Goal: Task Accomplishment & Management: Use online tool/utility

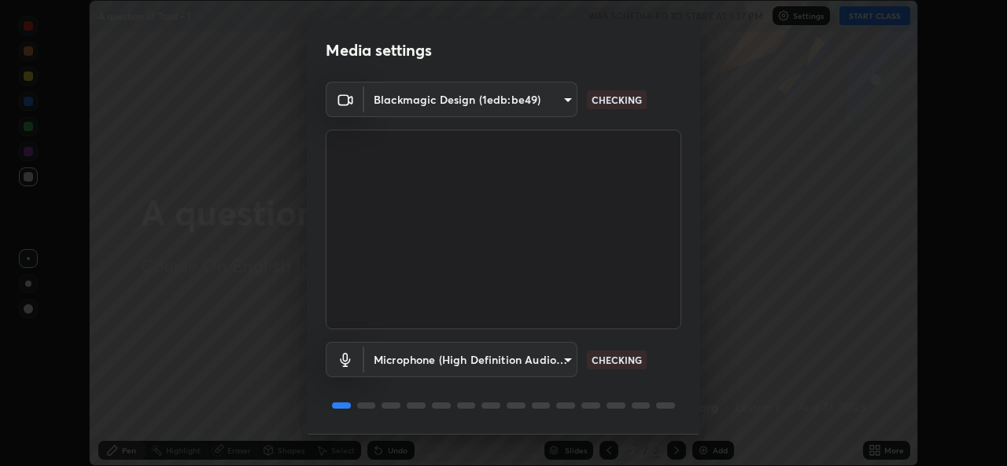
scroll to position [50, 0]
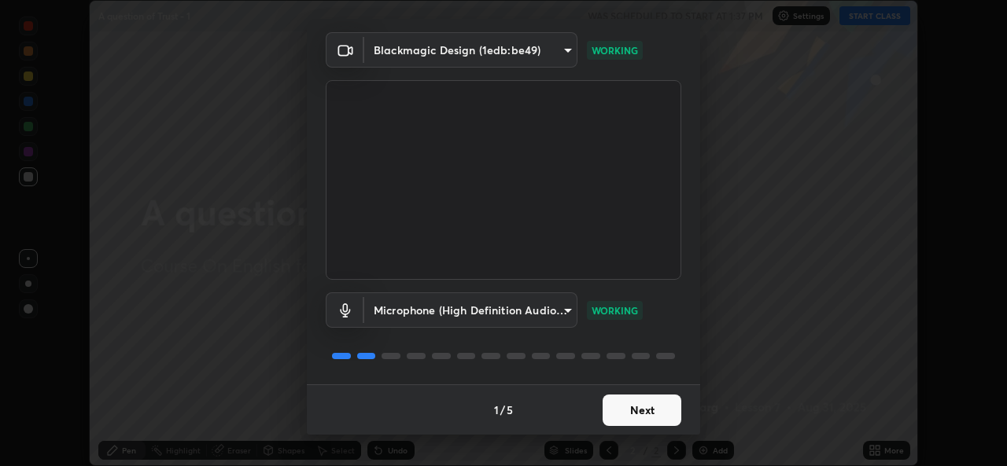
click at [635, 397] on button "Next" at bounding box center [641, 410] width 79 height 31
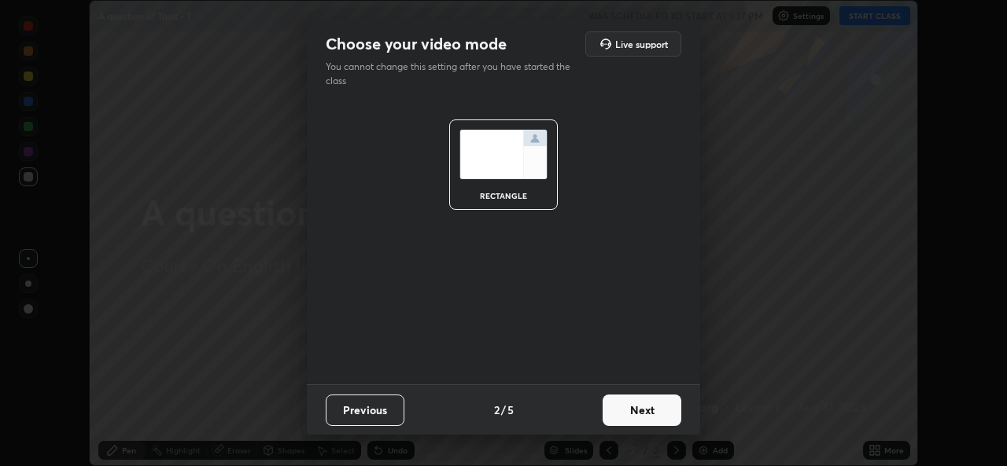
scroll to position [0, 0]
click at [637, 397] on button "Next" at bounding box center [641, 410] width 79 height 31
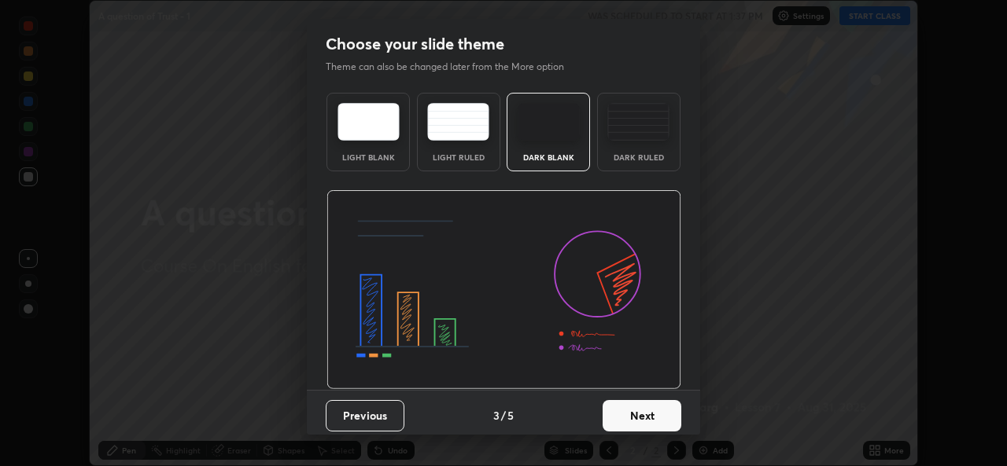
click at [637, 403] on button "Next" at bounding box center [641, 415] width 79 height 31
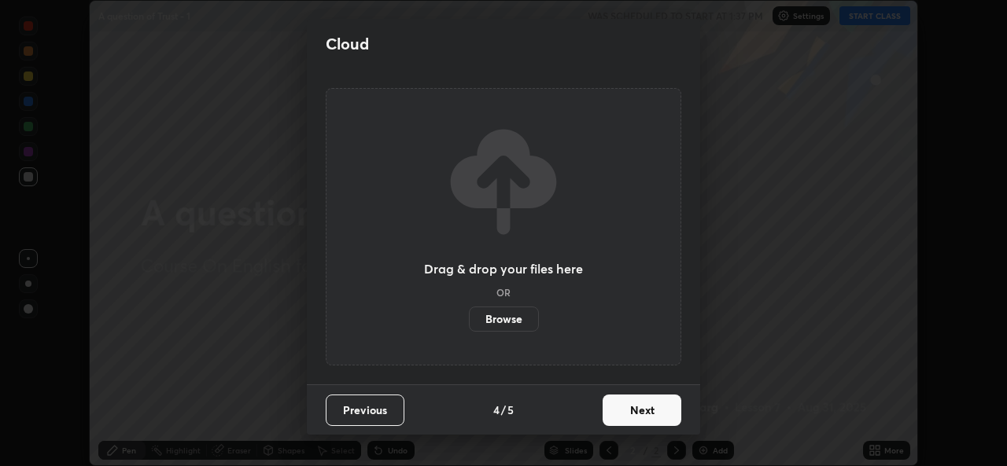
click at [637, 404] on button "Next" at bounding box center [641, 410] width 79 height 31
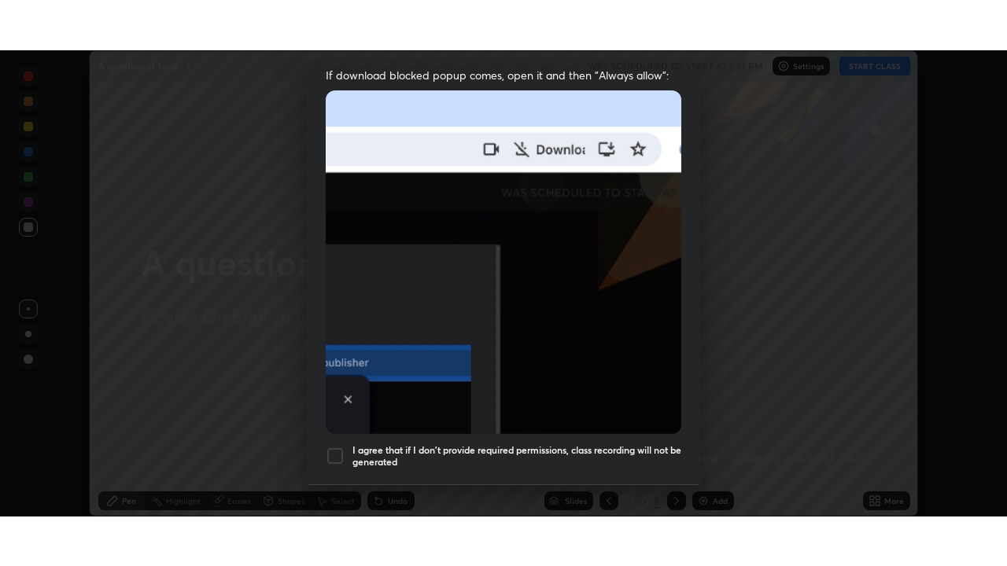
scroll to position [370, 0]
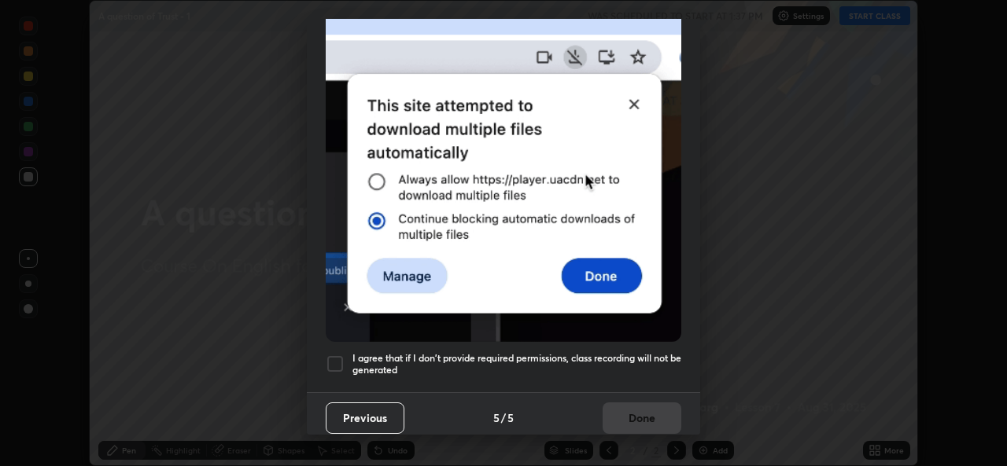
click at [630, 416] on div "Previous 5 / 5 Done" at bounding box center [503, 417] width 393 height 50
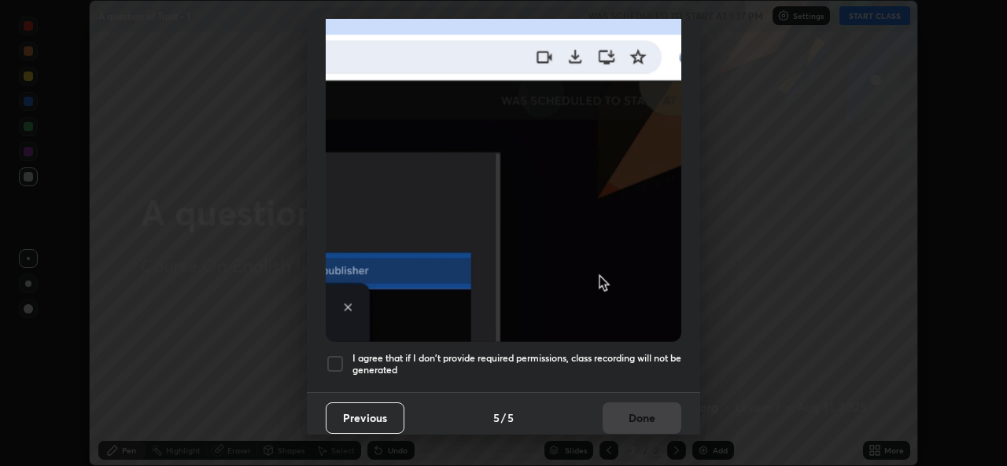
click at [597, 355] on h5 "I agree that if I don't provide required permissions, class recording will not …" at bounding box center [516, 364] width 329 height 24
click at [602, 403] on button "Done" at bounding box center [641, 418] width 79 height 31
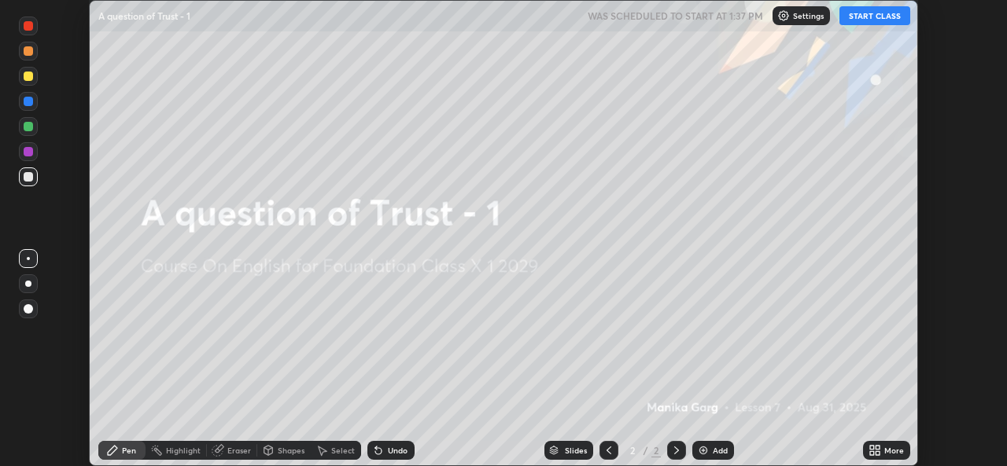
click at [871, 14] on button "START CLASS" at bounding box center [874, 15] width 71 height 19
click at [884, 456] on div "More" at bounding box center [886, 450] width 47 height 19
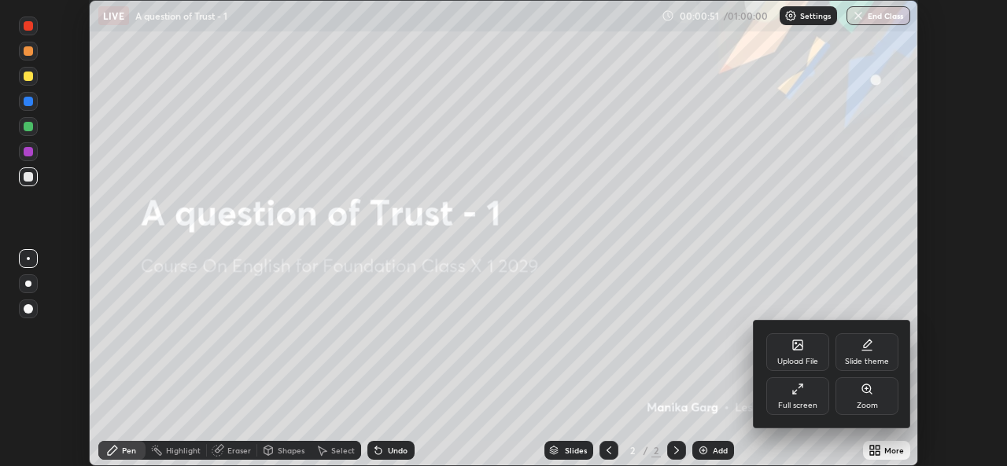
click at [788, 350] on div "Upload File" at bounding box center [797, 352] width 63 height 38
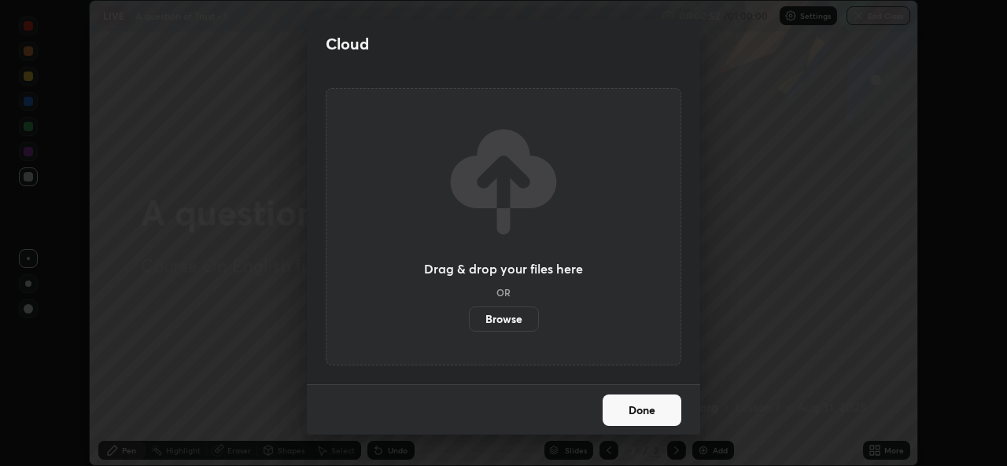
click at [502, 322] on label "Browse" at bounding box center [504, 319] width 70 height 25
click at [469, 322] on input "Browse" at bounding box center [469, 319] width 0 height 25
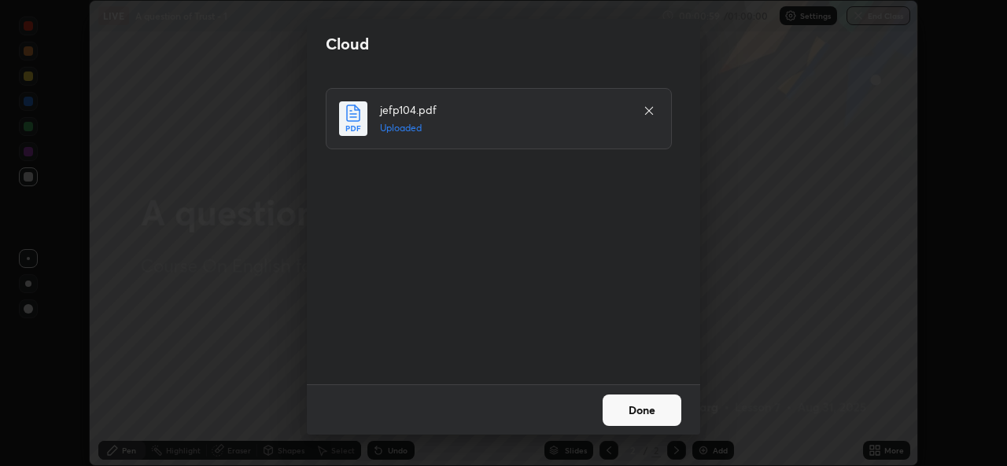
click at [635, 407] on button "Done" at bounding box center [641, 410] width 79 height 31
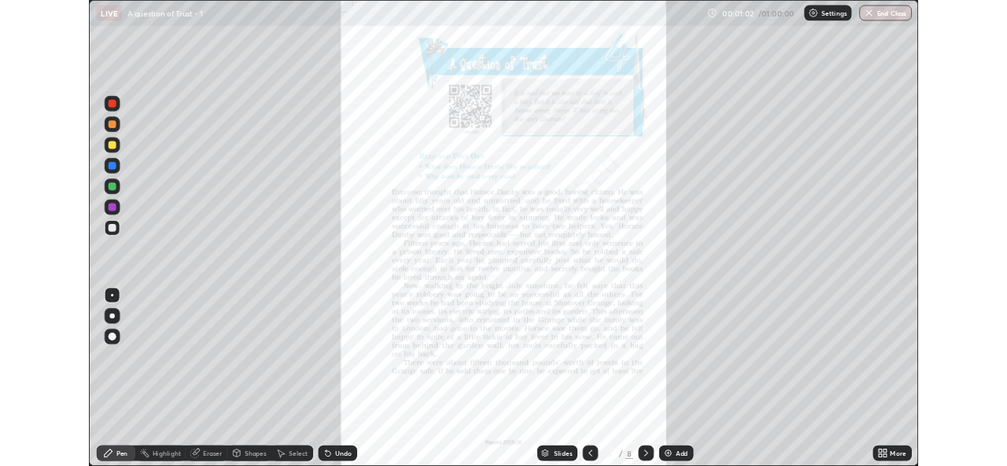
scroll to position [566, 1007]
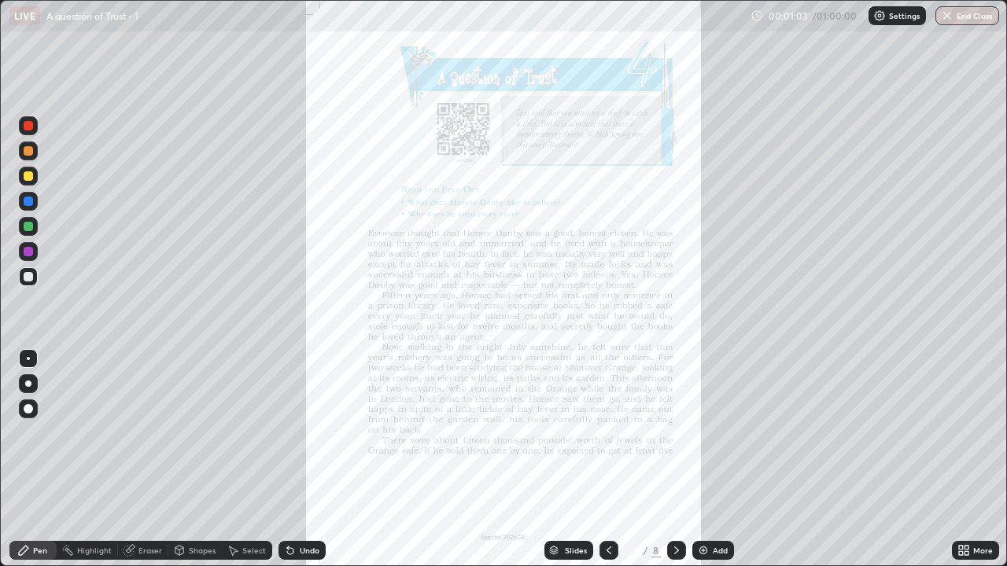
click at [966, 466] on icon at bounding box center [966, 553] width 4 height 4
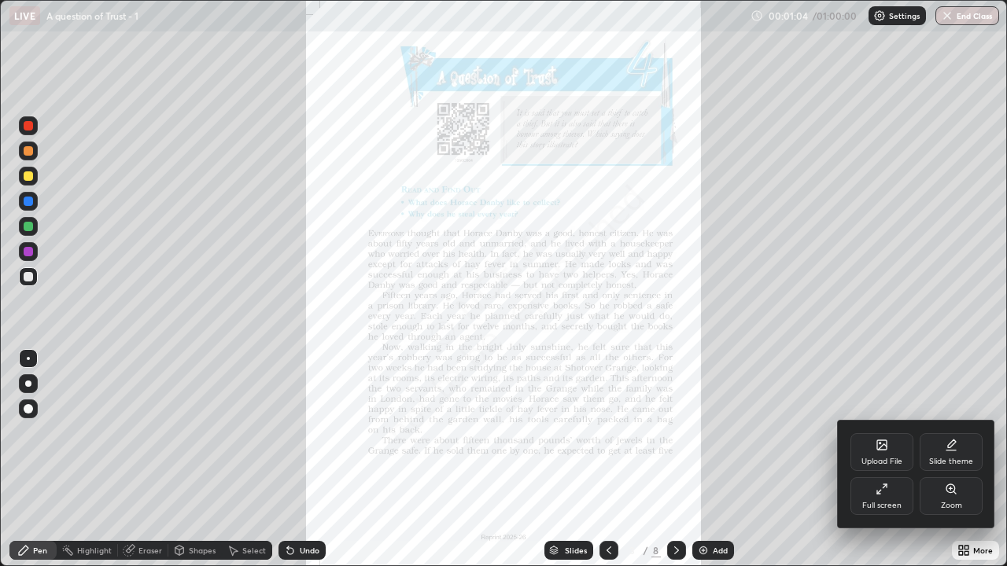
click at [887, 455] on div "Upload File" at bounding box center [881, 452] width 63 height 38
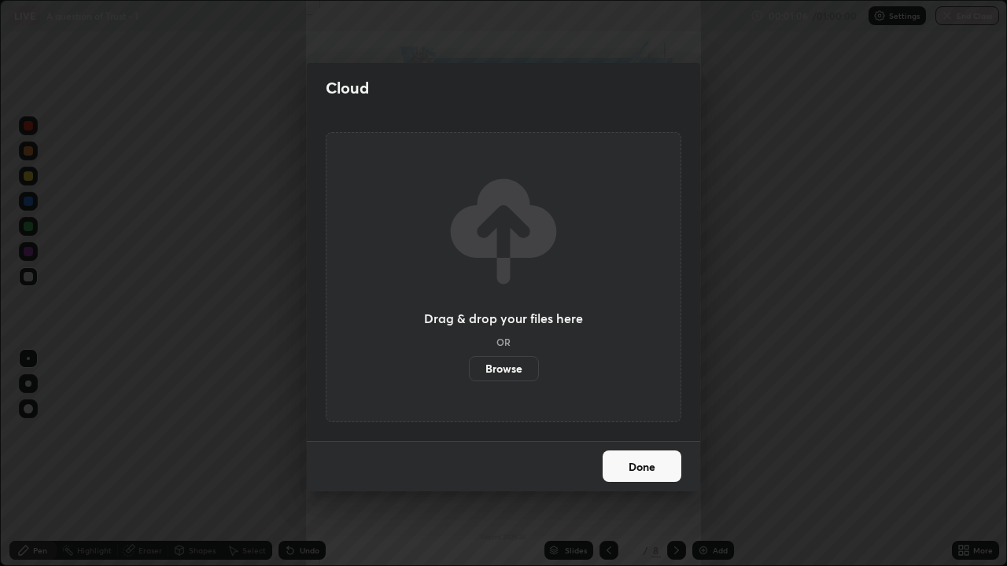
click at [739, 466] on div "Cloud Drag & drop your files here OR Browse Done" at bounding box center [503, 283] width 1007 height 566
click at [632, 459] on button "Done" at bounding box center [641, 466] width 79 height 31
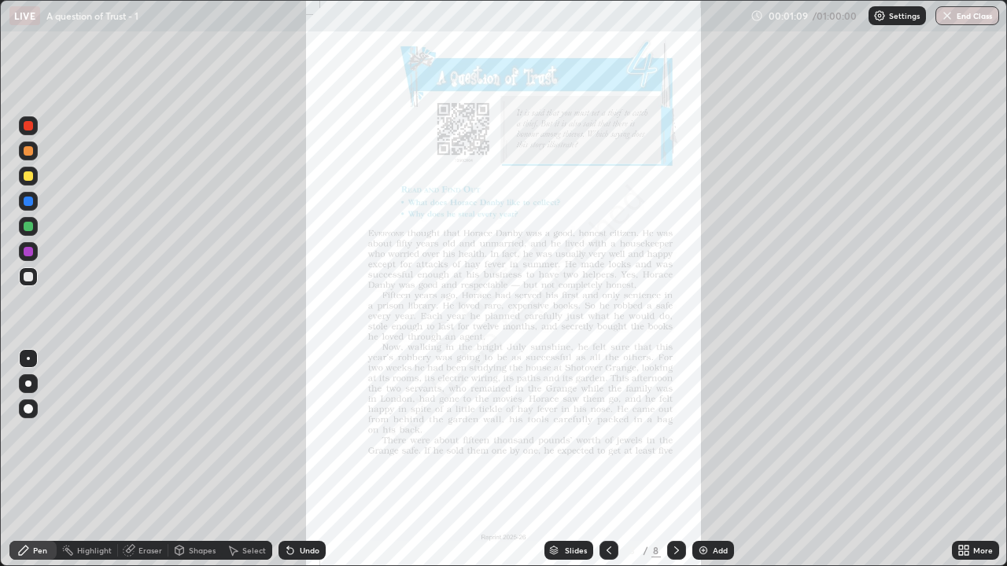
click at [966, 466] on icon at bounding box center [966, 553] width 4 height 4
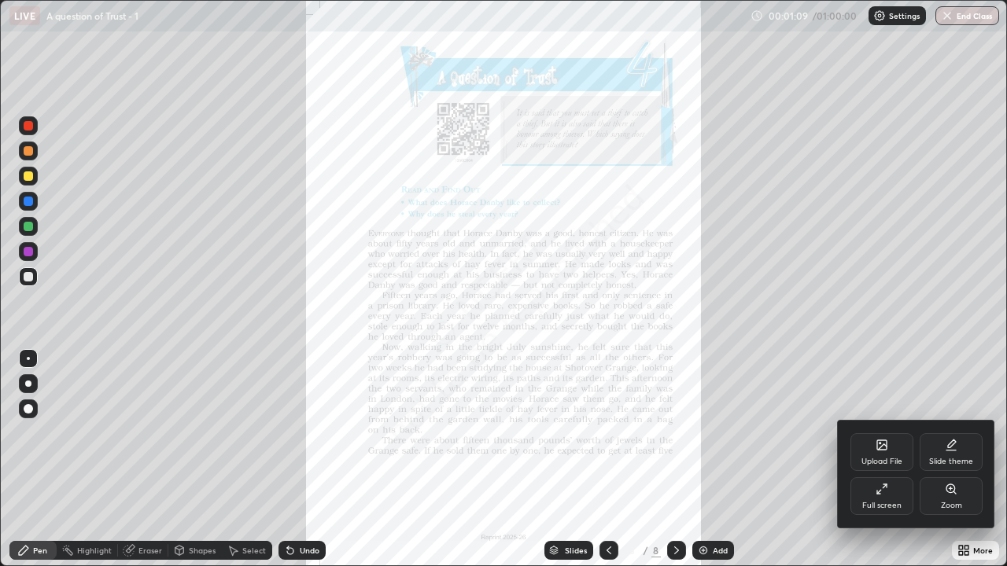
click at [895, 466] on div "Full screen" at bounding box center [881, 506] width 39 height 8
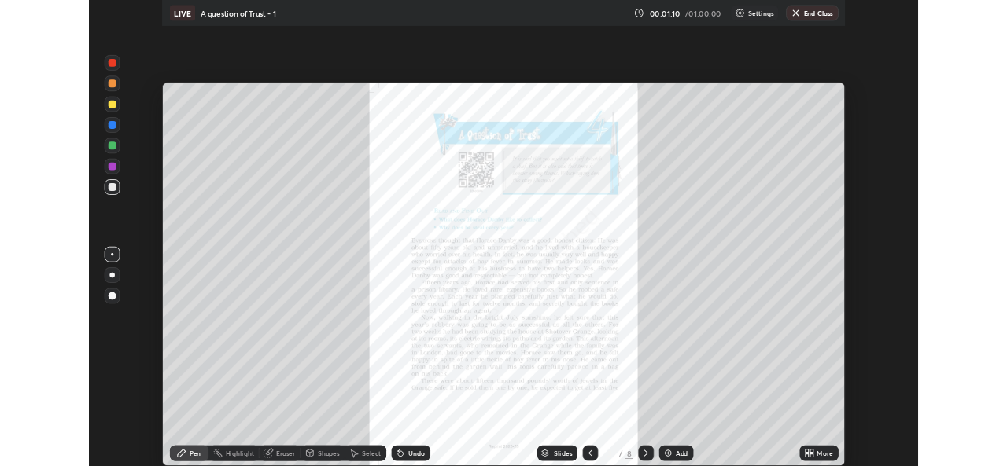
scroll to position [78180, 77640]
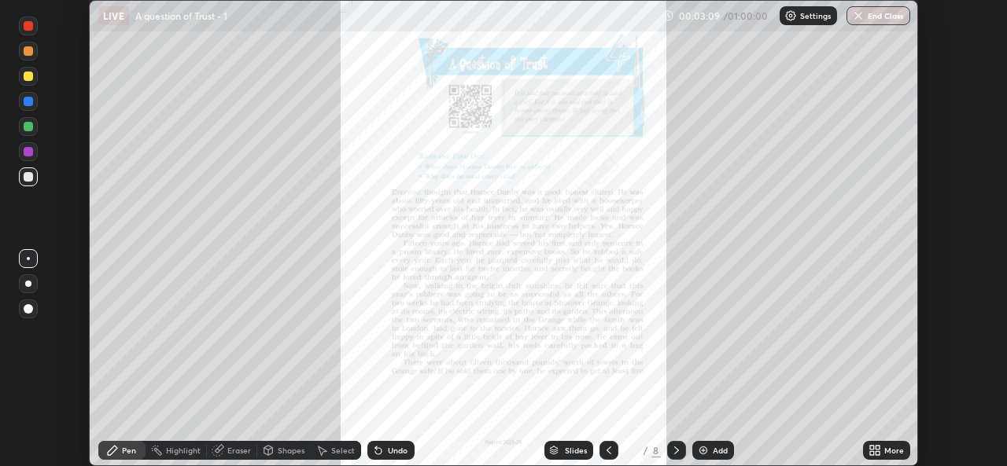
click at [890, 451] on div "More" at bounding box center [894, 451] width 20 height 8
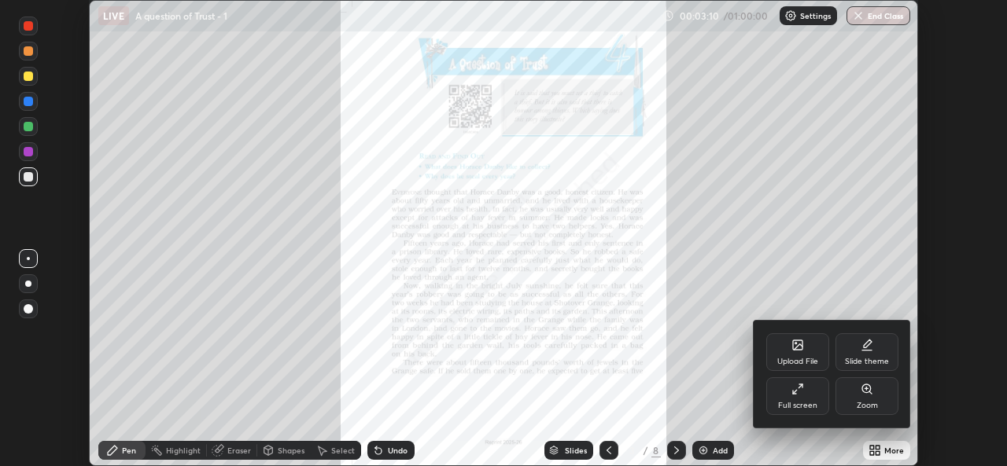
click at [870, 396] on div "Zoom" at bounding box center [866, 397] width 63 height 38
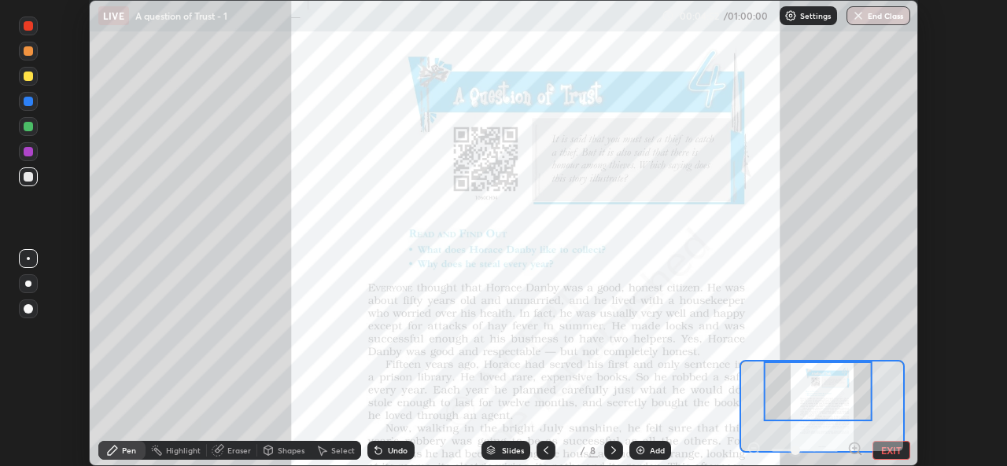
click at [30, 98] on div at bounding box center [28, 101] width 9 height 9
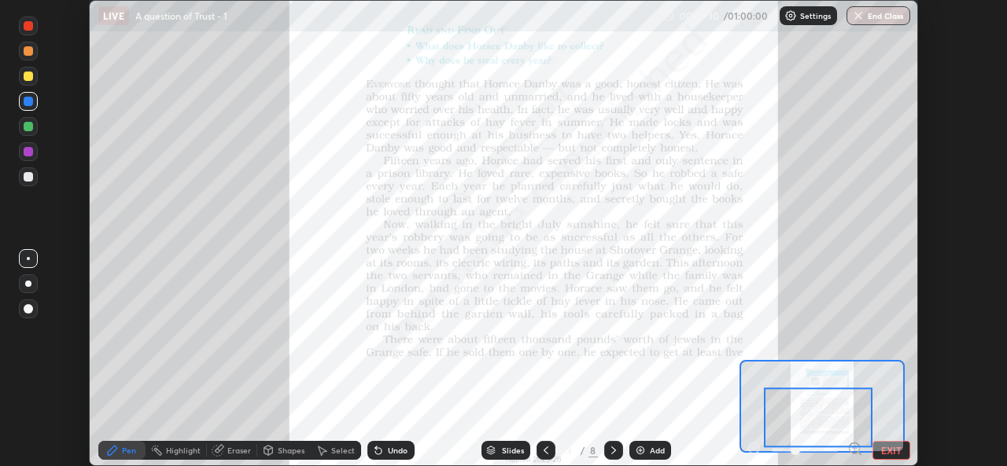
click at [859, 453] on icon at bounding box center [859, 453] width 3 height 3
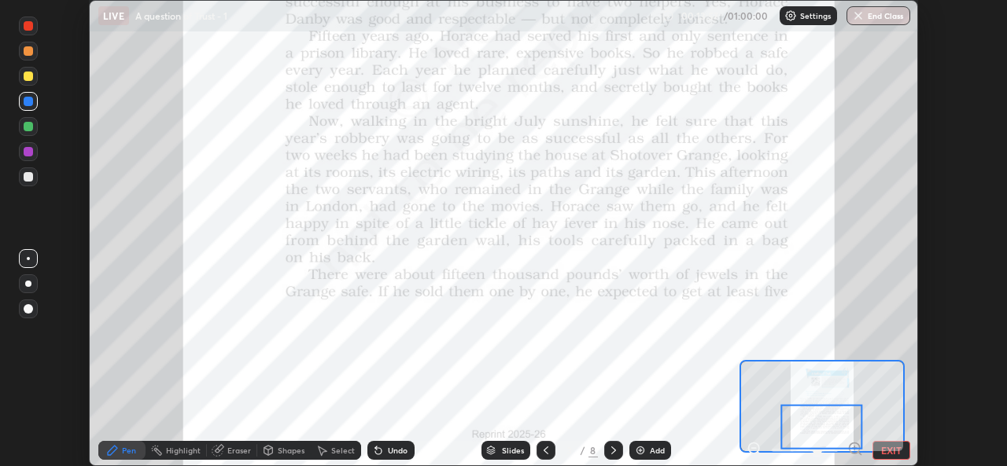
click at [612, 451] on icon at bounding box center [613, 450] width 13 height 13
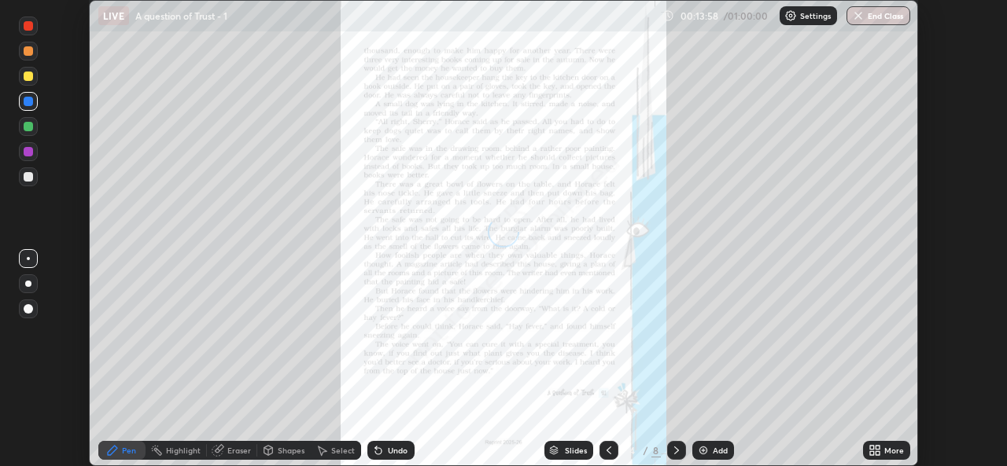
click at [879, 454] on icon at bounding box center [877, 453] width 4 height 4
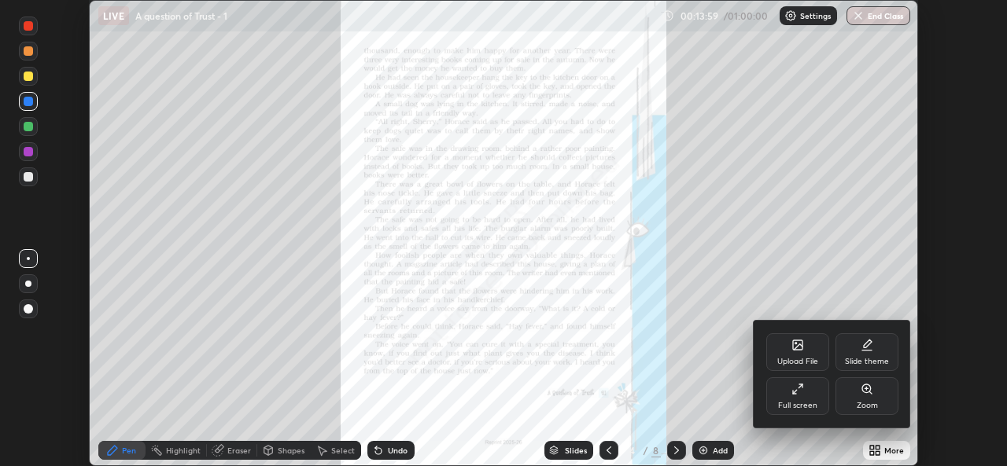
click at [865, 402] on div "Zoom" at bounding box center [866, 406] width 21 height 8
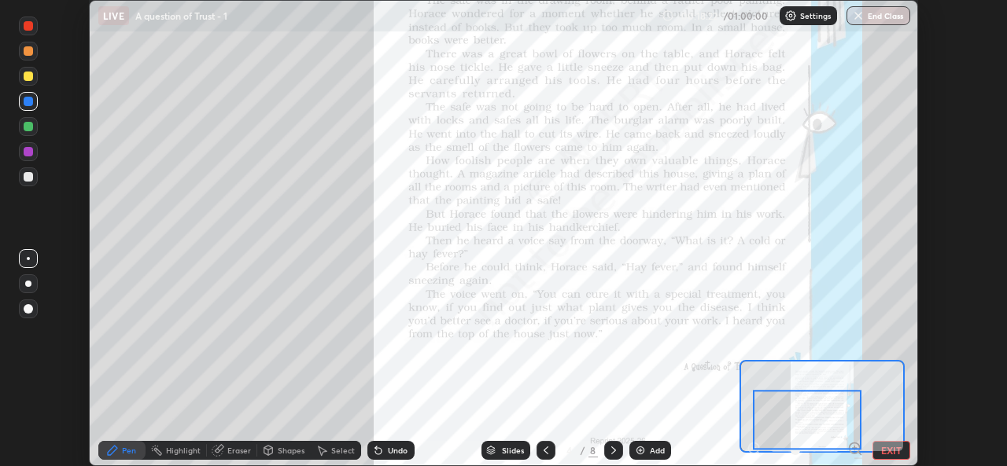
click at [612, 451] on icon at bounding box center [613, 450] width 13 height 13
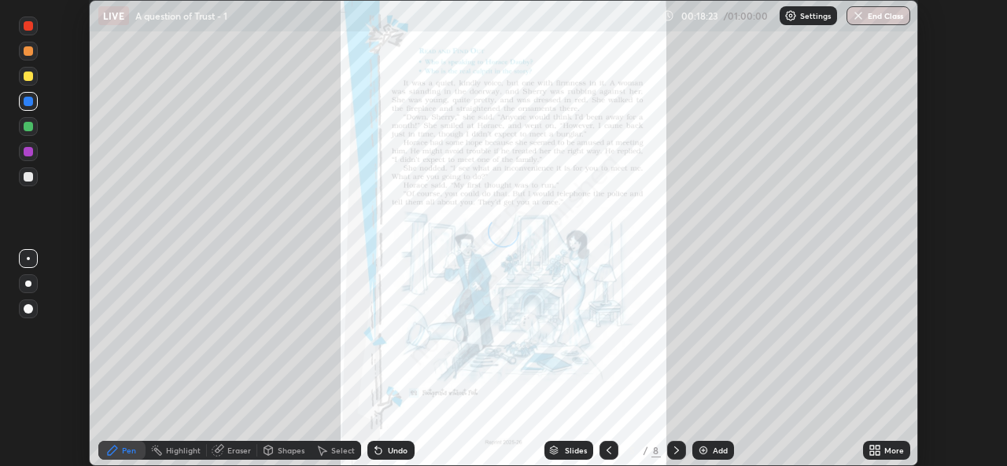
click at [890, 448] on div "More" at bounding box center [894, 451] width 20 height 8
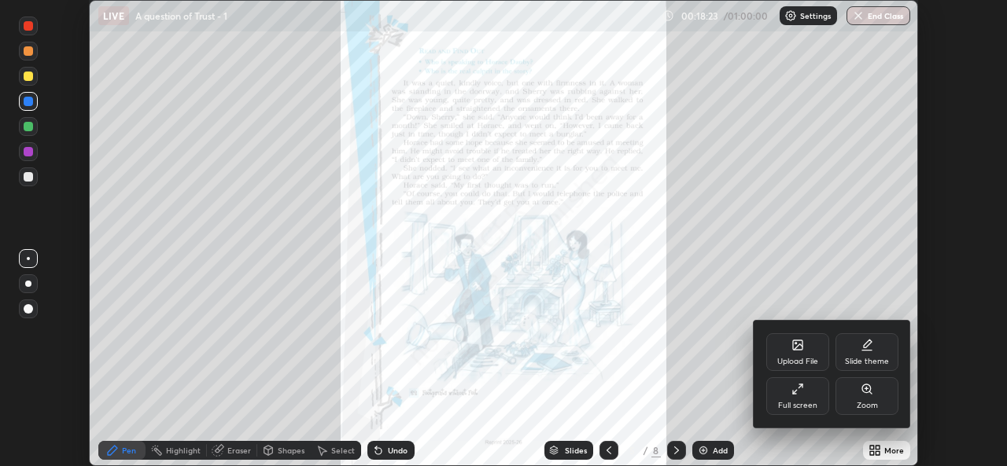
click at [873, 381] on div "Zoom" at bounding box center [866, 397] width 63 height 38
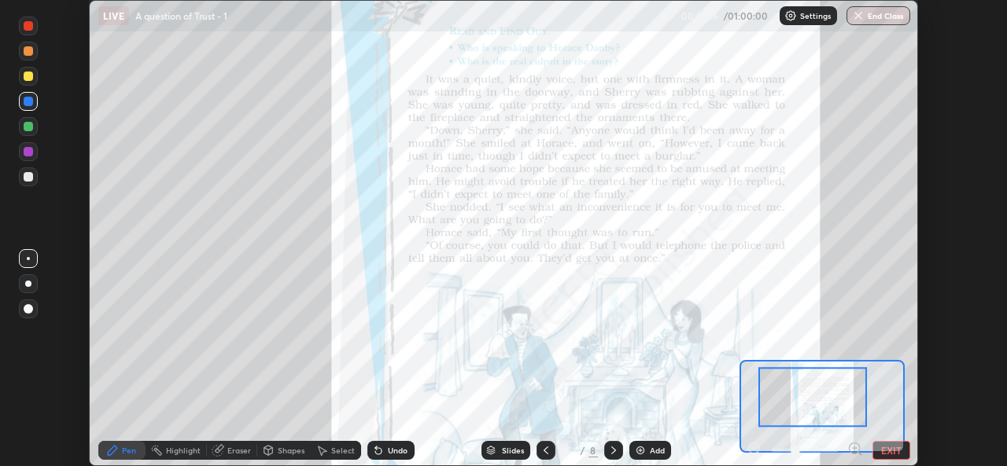
click at [863, 444] on icon at bounding box center [855, 449] width 16 height 16
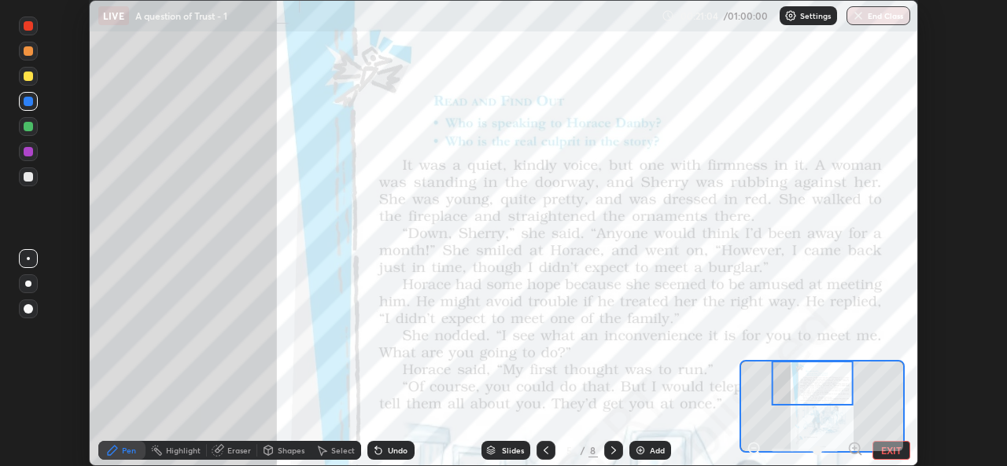
click at [612, 451] on icon at bounding box center [613, 450] width 13 height 13
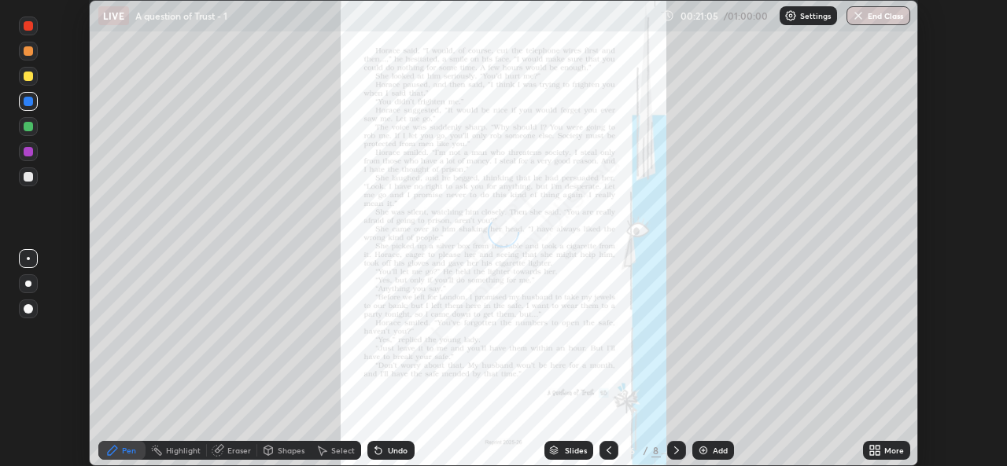
click at [896, 450] on div "More" at bounding box center [894, 451] width 20 height 8
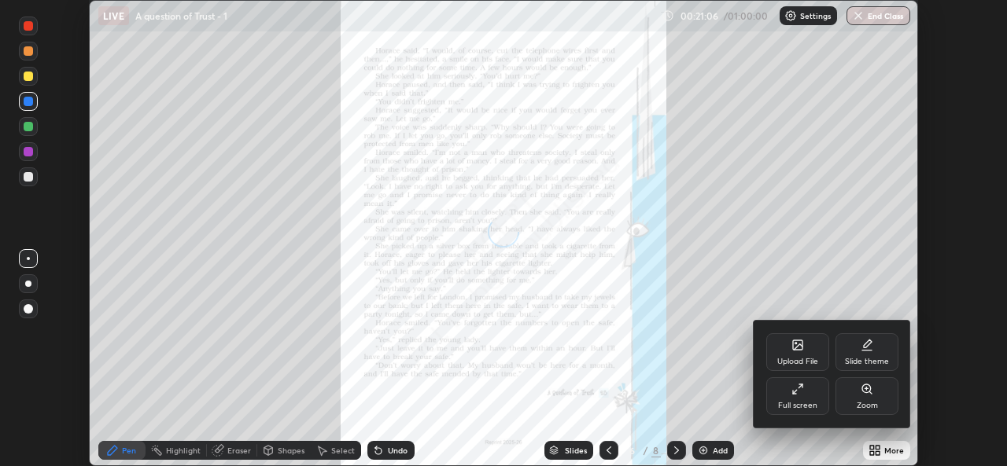
click at [872, 406] on div "Zoom" at bounding box center [866, 406] width 21 height 8
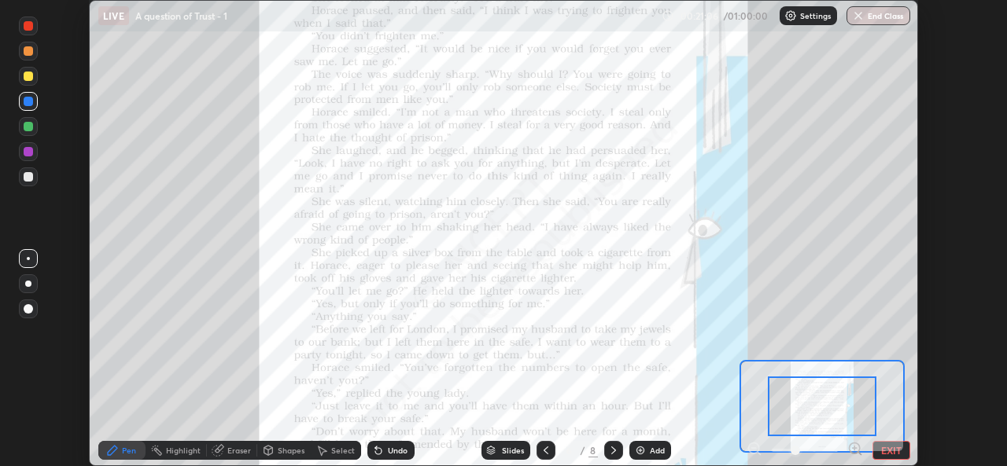
click at [846, 403] on div at bounding box center [822, 407] width 109 height 60
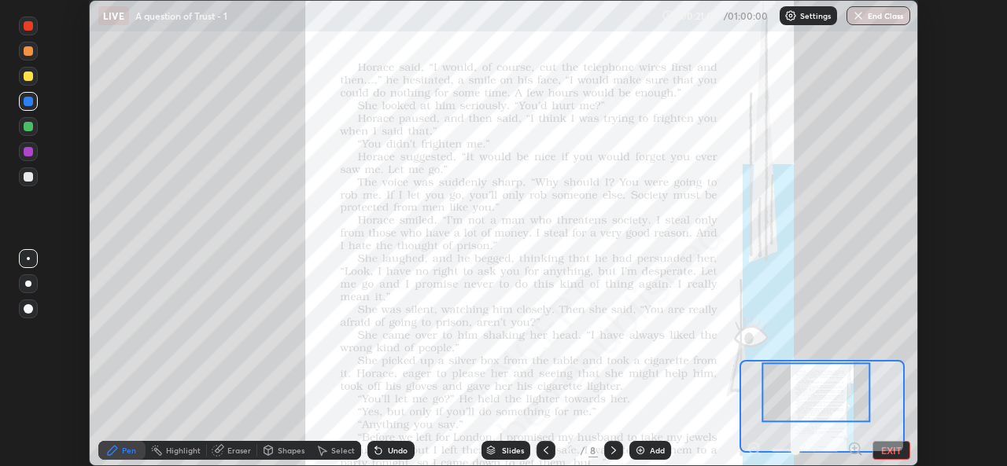
click at [854, 449] on icon at bounding box center [854, 449] width 0 height 4
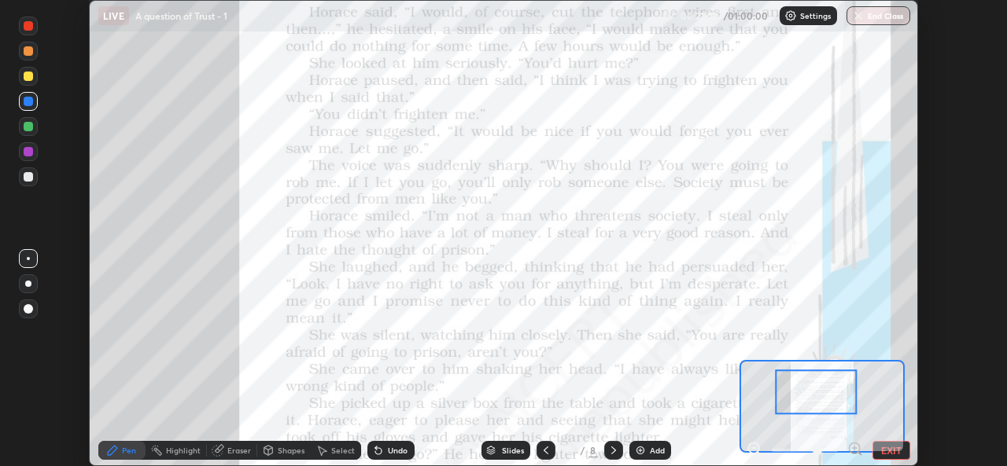
click at [834, 390] on div at bounding box center [815, 392] width 81 height 45
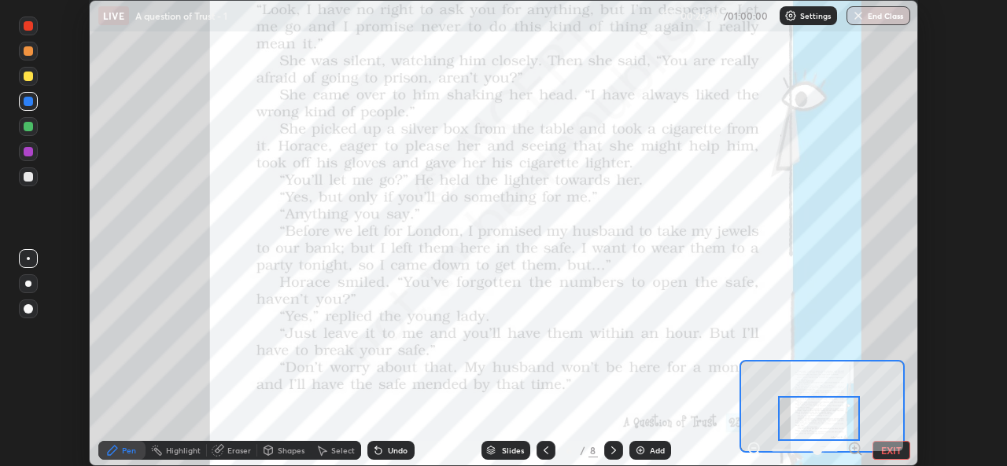
click at [613, 446] on icon at bounding box center [613, 450] width 13 height 13
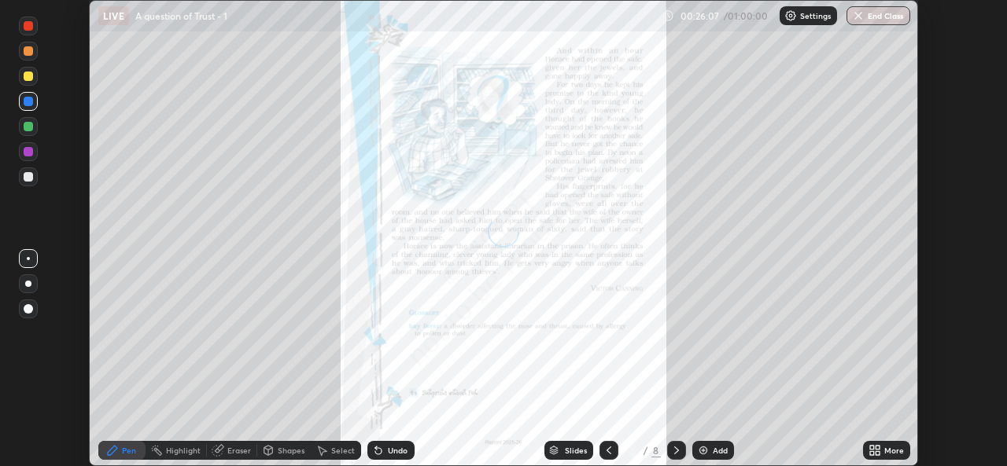
click at [876, 444] on icon at bounding box center [874, 450] width 13 height 13
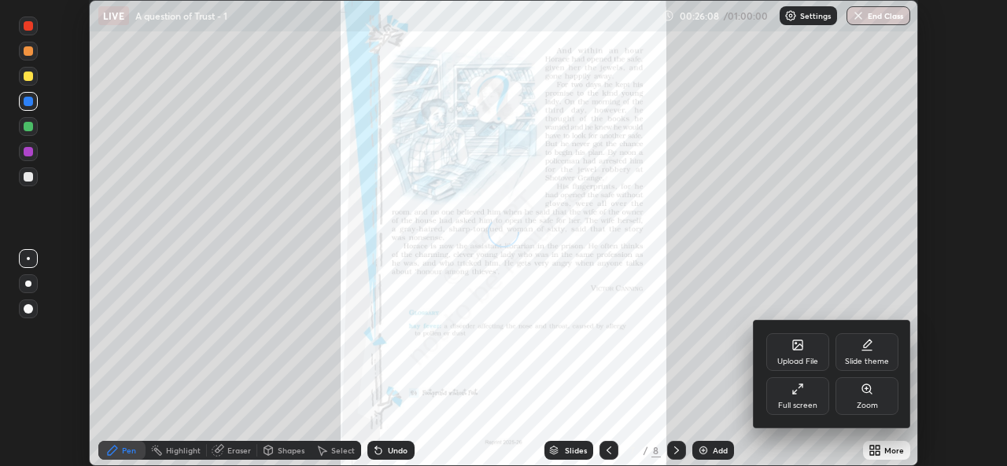
click at [875, 411] on div "Zoom" at bounding box center [866, 397] width 63 height 38
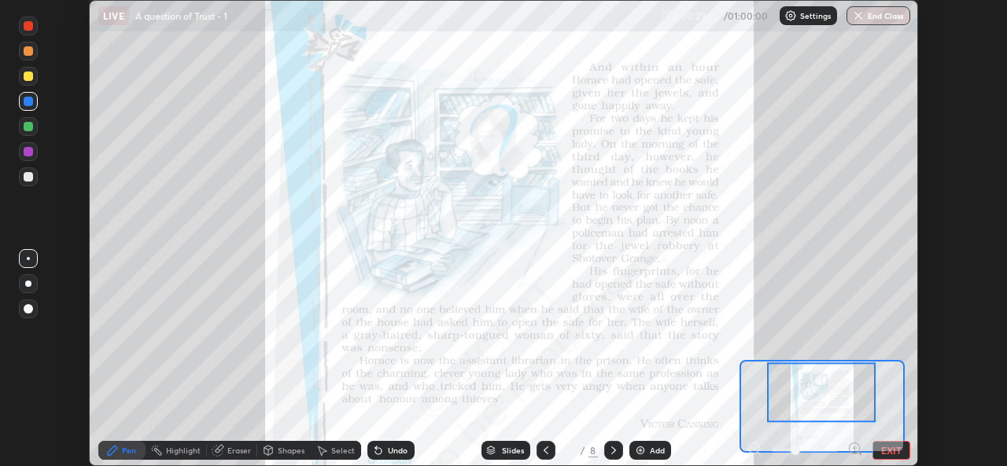
click at [655, 450] on div "Add" at bounding box center [657, 451] width 15 height 8
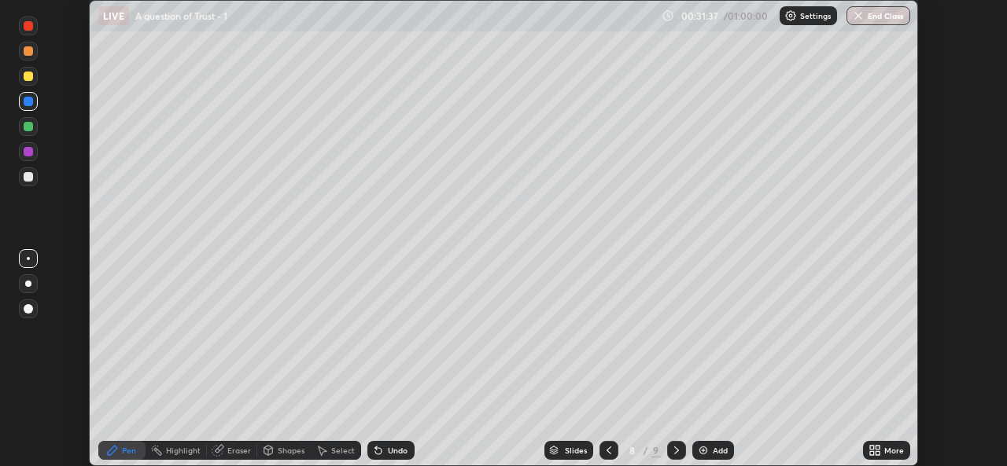
click at [673, 456] on icon at bounding box center [676, 450] width 13 height 13
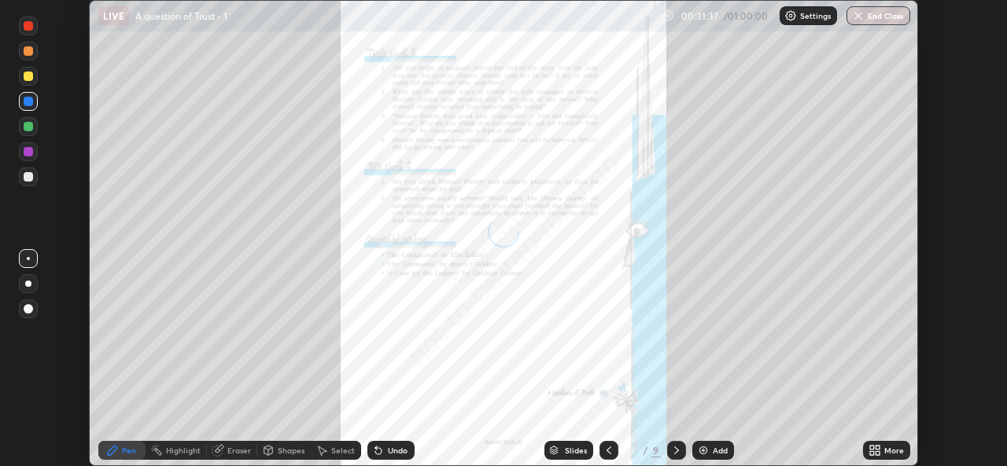
click at [871, 453] on icon at bounding box center [872, 453] width 4 height 4
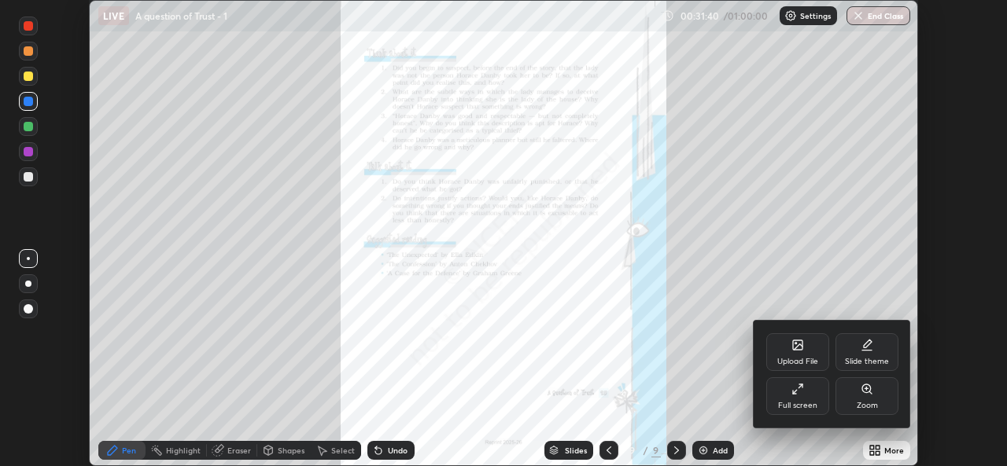
click at [867, 406] on div "Zoom" at bounding box center [866, 406] width 21 height 8
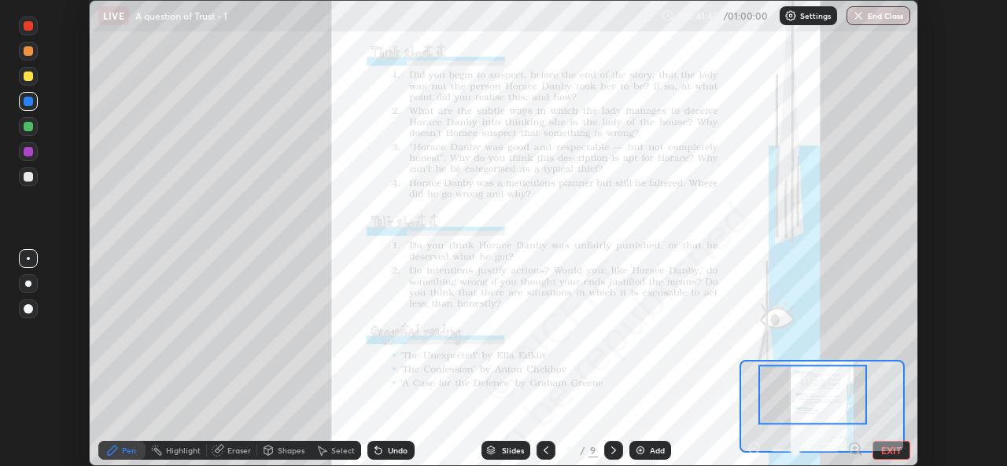
click at [656, 449] on div "Add" at bounding box center [657, 451] width 15 height 8
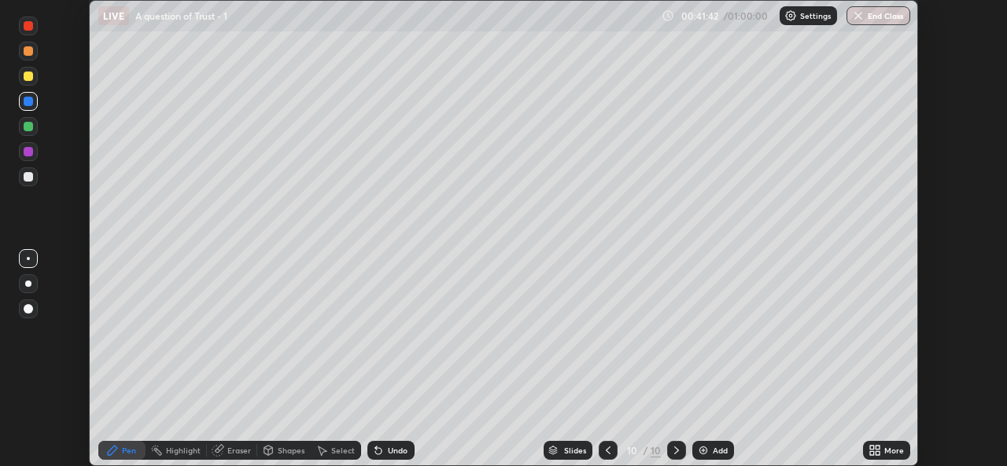
click at [30, 77] on div at bounding box center [28, 76] width 9 height 9
click at [28, 284] on div at bounding box center [28, 284] width 6 height 6
click at [702, 453] on img at bounding box center [703, 450] width 13 height 13
click at [232, 449] on div "Eraser" at bounding box center [239, 451] width 24 height 8
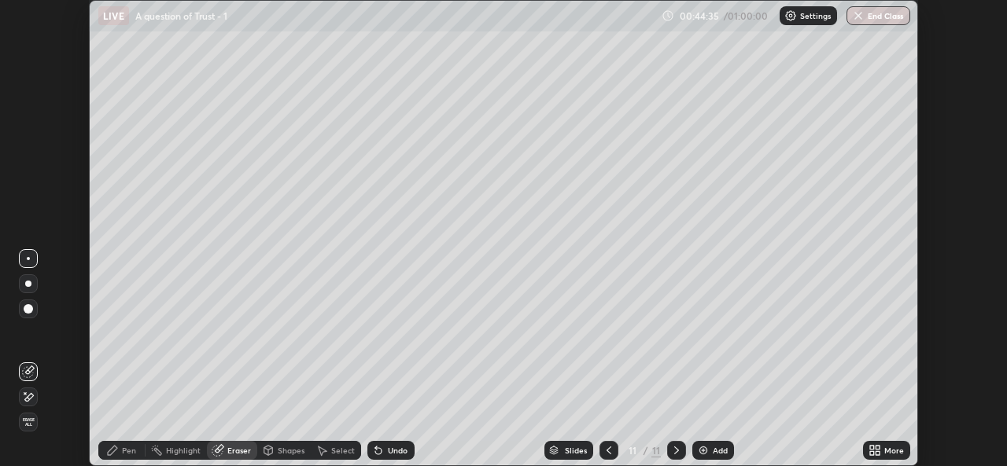
click at [127, 454] on div "Pen" at bounding box center [129, 451] width 14 height 8
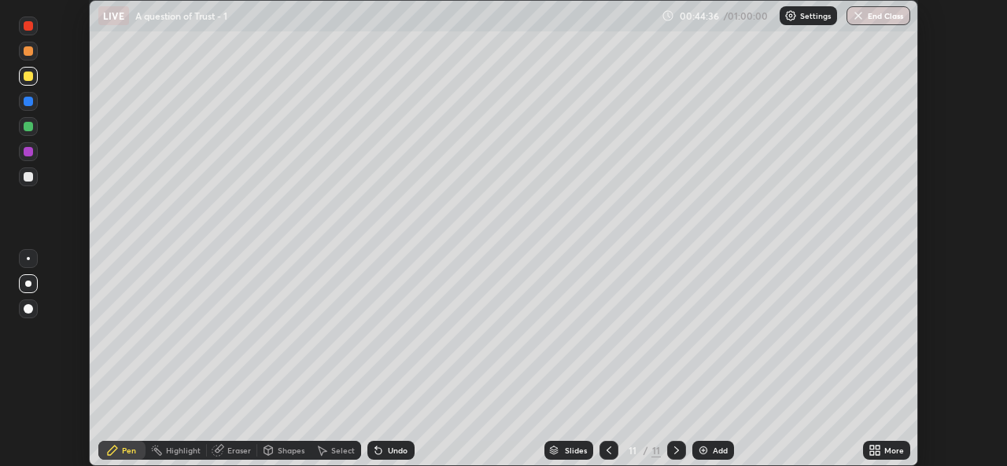
click at [28, 128] on div at bounding box center [28, 126] width 9 height 9
click at [676, 448] on icon at bounding box center [676, 450] width 13 height 13
click at [878, 17] on button "End Class" at bounding box center [878, 15] width 64 height 19
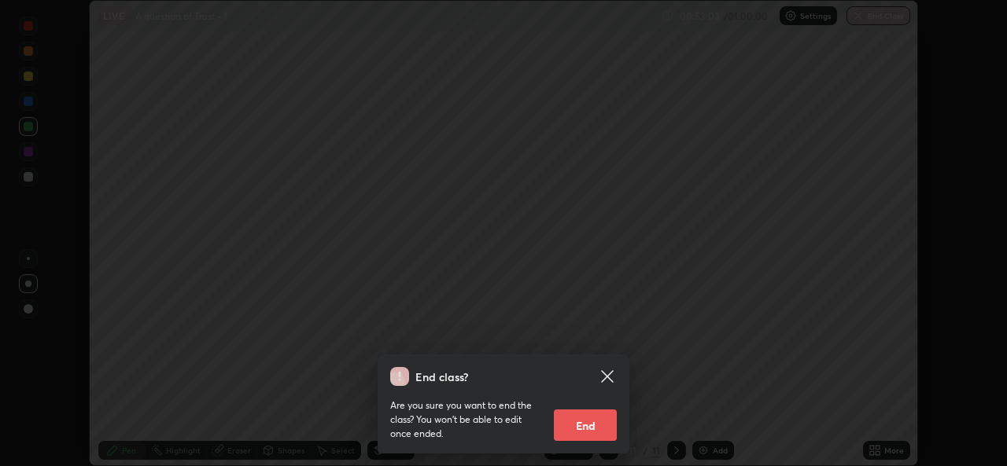
click at [592, 420] on button "End" at bounding box center [585, 425] width 63 height 31
